Goal: Browse casually: Explore the website without a specific task or goal

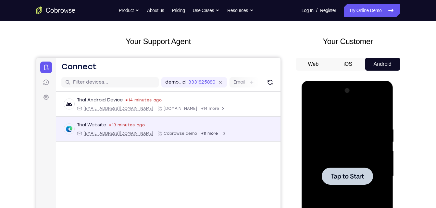
scroll to position [86, 0]
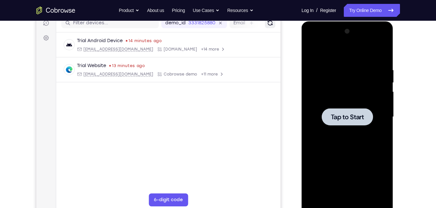
click at [269, 25] on icon "Refresh" at bounding box center [269, 23] width 5 height 5
click at [327, 108] on div at bounding box center [347, 116] width 51 height 17
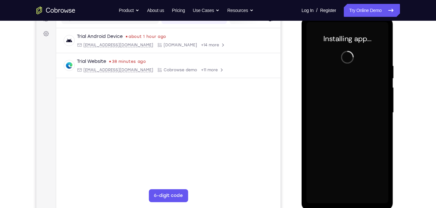
scroll to position [91, 0]
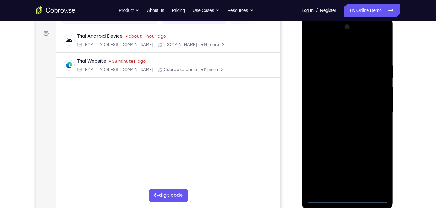
click at [347, 200] on div at bounding box center [347, 113] width 82 height 182
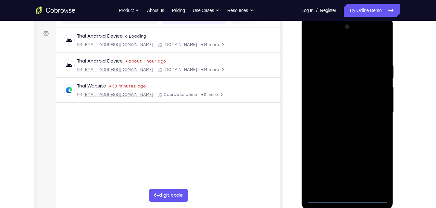
click at [376, 171] on div at bounding box center [347, 113] width 82 height 182
click at [350, 52] on div at bounding box center [347, 113] width 82 height 182
click at [377, 110] on div at bounding box center [347, 113] width 82 height 182
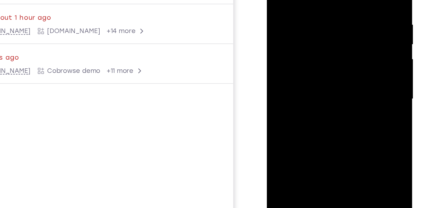
click at [305, 55] on div at bounding box center [313, 43] width 82 height 182
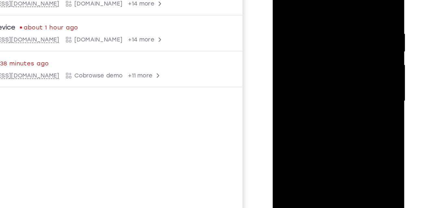
click at [313, 54] on div at bounding box center [318, 60] width 82 height 182
click at [316, 48] on div at bounding box center [318, 60] width 82 height 182
click at [320, 59] on div at bounding box center [318, 60] width 82 height 182
click at [318, 77] on div at bounding box center [318, 60] width 82 height 182
click at [318, 79] on div at bounding box center [318, 60] width 82 height 182
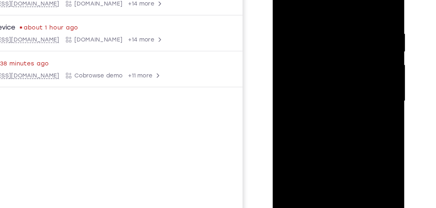
drag, startPoint x: 338, startPoint y: 26, endPoint x: 339, endPoint y: 145, distance: 119.4
click at [339, 145] on div at bounding box center [318, 60] width 82 height 182
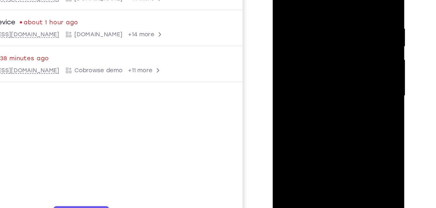
click at [314, 84] on div at bounding box center [318, 54] width 82 height 182
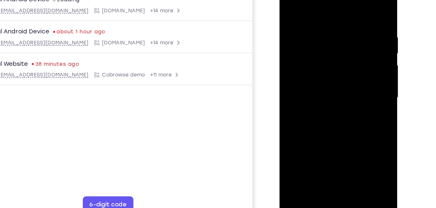
click at [339, 147] on div at bounding box center [325, 71] width 82 height 182
click at [320, 104] on div at bounding box center [325, 71] width 82 height 182
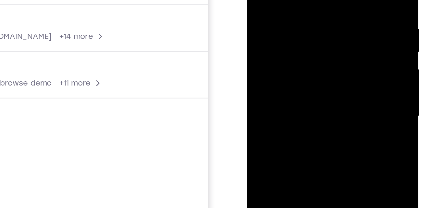
click at [302, 2] on div at bounding box center [293, 34] width 82 height 182
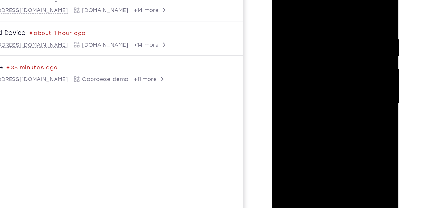
click at [324, 42] on div at bounding box center [318, 68] width 82 height 182
click at [355, 34] on div at bounding box center [318, 68] width 82 height 182
click at [286, 0] on div at bounding box center [318, 68] width 82 height 182
click at [320, 16] on div at bounding box center [318, 68] width 82 height 182
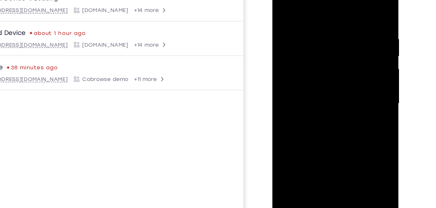
click at [320, 16] on div at bounding box center [318, 68] width 82 height 182
click at [351, 4] on div at bounding box center [318, 68] width 82 height 182
drag, startPoint x: 339, startPoint y: 20, endPoint x: 354, endPoint y: 147, distance: 127.7
click at [354, 147] on div at bounding box center [318, 68] width 82 height 182
click at [326, 17] on div at bounding box center [318, 68] width 82 height 182
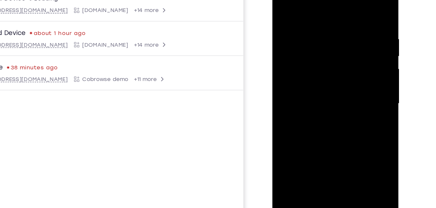
click at [344, 26] on div at bounding box center [318, 68] width 82 height 182
click at [354, 5] on div at bounding box center [318, 68] width 82 height 182
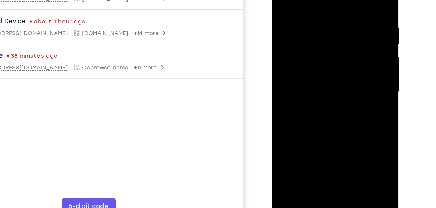
click at [302, 136] on div at bounding box center [318, 56] width 82 height 182
